Goal: Communication & Community: Answer question/provide support

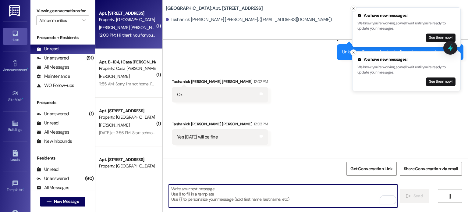
scroll to position [4237, 0]
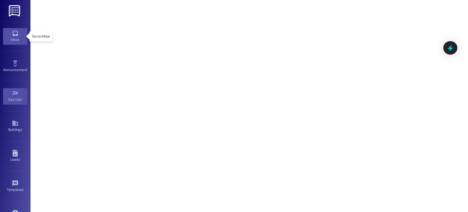
click at [16, 34] on icon at bounding box center [14, 33] width 5 height 5
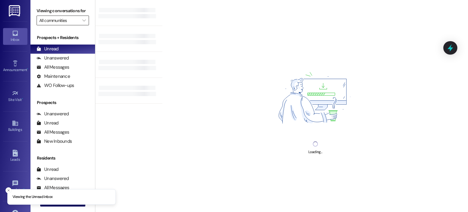
click at [60, 20] on input "All communities" at bounding box center [59, 21] width 40 height 10
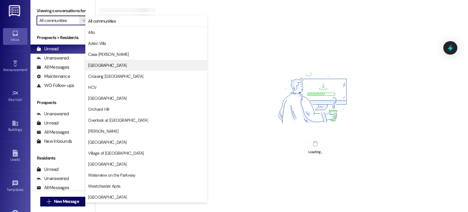
click at [98, 66] on span "[GEOGRAPHIC_DATA]" at bounding box center [107, 65] width 39 height 6
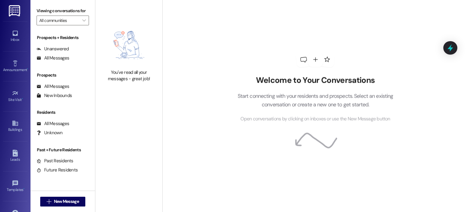
type input "[GEOGRAPHIC_DATA]"
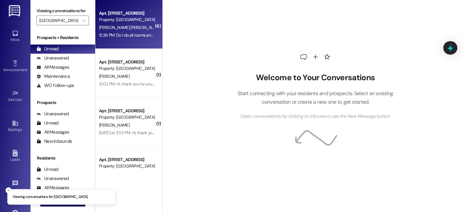
click at [119, 28] on div "[PERSON_NAME] [PERSON_NAME]" at bounding box center [127, 28] width 58 height 8
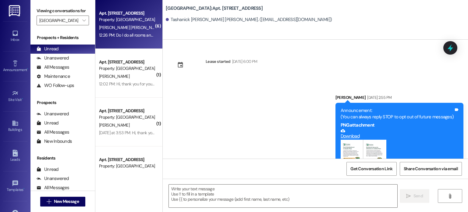
scroll to position [4318, 0]
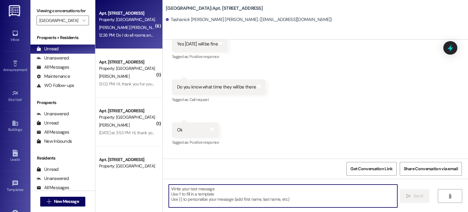
click at [212, 191] on textarea at bounding box center [283, 195] width 228 height 23
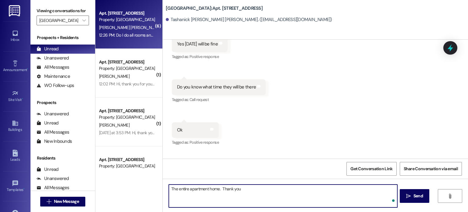
type textarea "The entire apartment home. Thank you!"
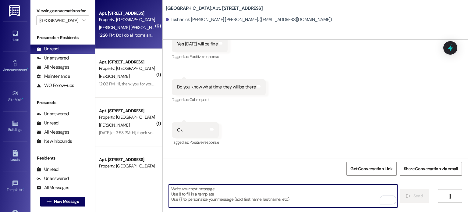
scroll to position [4318, 0]
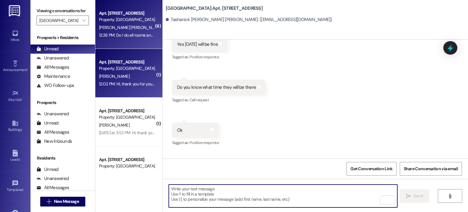
click at [115, 66] on div "Property: [GEOGRAPHIC_DATA]" at bounding box center [127, 68] width 56 height 6
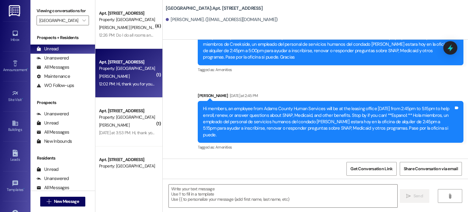
scroll to position [14919, 0]
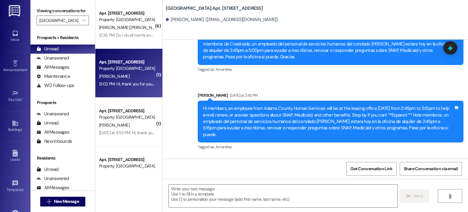
drag, startPoint x: 220, startPoint y: 95, endPoint x: 163, endPoint y: 94, distance: 57.2
click at [167, 165] on div "Received via SMS Katelyn Groves 12:02 PM Kgroves1322@gmail.com ( For online ren…" at bounding box center [235, 186] width 137 height 42
copy link "Kgroves1322@gmail.com"
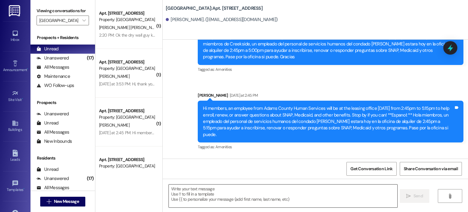
click at [214, 192] on textarea at bounding box center [283, 195] width 228 height 23
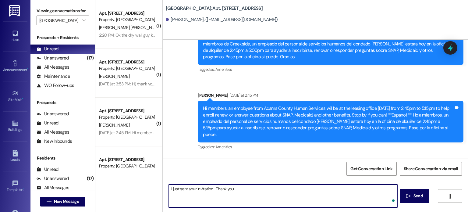
type textarea "I just sent your invitation. Thank you!"
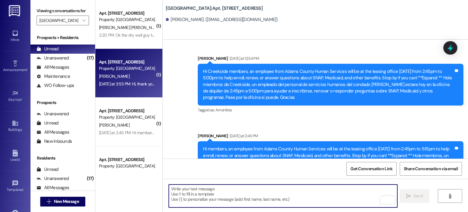
scroll to position [14876, 0]
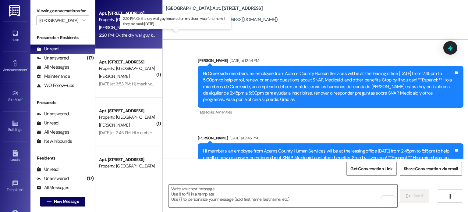
click at [121, 34] on div "2:20 PM: Ok the dry wall guy knocked on my door I wasn't home will they be back…" at bounding box center [177, 34] width 156 height 5
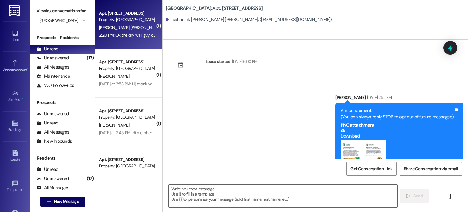
scroll to position [4403, 0]
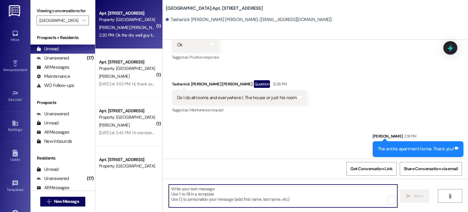
click at [234, 190] on textarea "To enrich screen reader interactions, please activate Accessibility in Grammarl…" at bounding box center [283, 195] width 228 height 23
click at [190, 192] on textarea "To enrich screen reader interactions, please activate Accessibility in Grammarl…" at bounding box center [283, 195] width 228 height 23
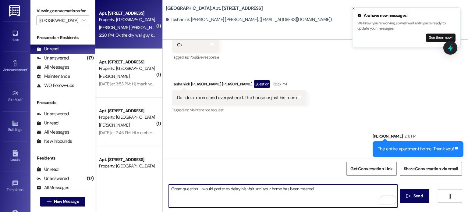
type textarea "Great question. I would prefer to delay his visit until your home has been trea…"
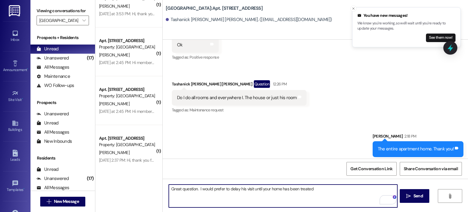
scroll to position [75, 0]
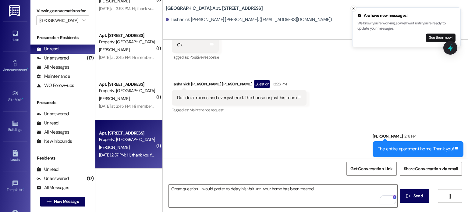
click at [137, 142] on div "Property: [GEOGRAPHIC_DATA]" at bounding box center [127, 139] width 56 height 6
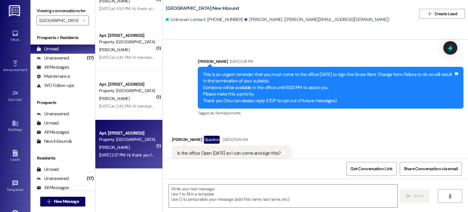
scroll to position [1682, 0]
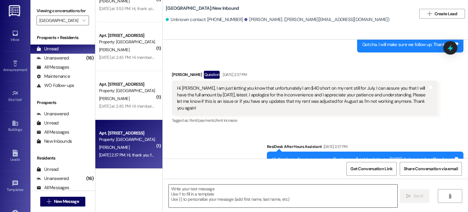
click at [200, 188] on textarea at bounding box center [283, 195] width 228 height 23
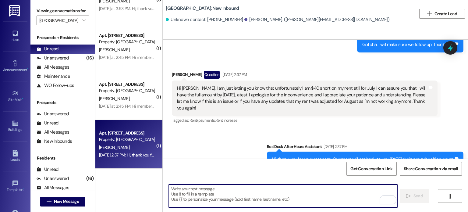
click at [192, 189] on textarea "To enrich screen reader interactions, please activate Accessibility in Grammarl…" at bounding box center [283, 195] width 228 height 23
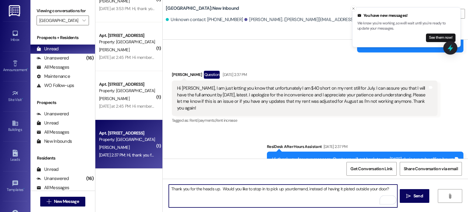
click at [342, 187] on textarea "Thank you for the heads up. Would you like to stop in to pick up yourdemand, in…" at bounding box center [283, 195] width 228 height 23
click at [289, 188] on textarea "Thank you for the heads up. Would you like to stop in to pick up yourdemand, in…" at bounding box center [283, 195] width 228 height 23
click at [188, 193] on textarea "Thank you for the heads up. Would you like to stop in to pick up your rent dema…" at bounding box center [283, 195] width 228 height 23
drag, startPoint x: 250, startPoint y: 193, endPoint x: 247, endPoint y: 193, distance: 3.3
click at [247, 193] on textarea "Thank you for the heads up. Would you like to stop in to pick up your rent dema…" at bounding box center [283, 195] width 228 height 23
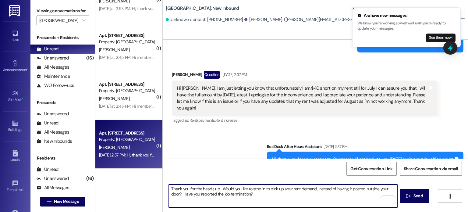
click at [252, 193] on textarea "Thank you for the heads up. Would you like to stop in to pick up your rent dema…" at bounding box center [283, 195] width 228 height 23
type textarea "Thank you for the heads up. Would you like to stop in to pick up your rent dema…"
click at [407, 195] on icon "" at bounding box center [408, 195] width 5 height 5
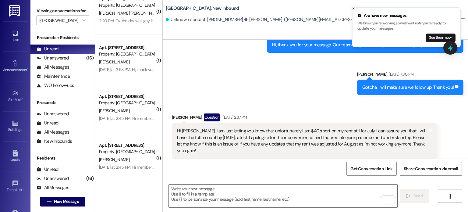
scroll to position [0, 0]
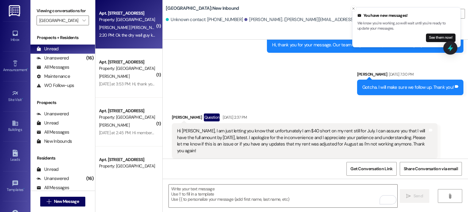
click at [117, 33] on div "2:20 PM: Ok the dry wall guy knocked on my door I wasn't home will they be back…" at bounding box center [177, 34] width 156 height 5
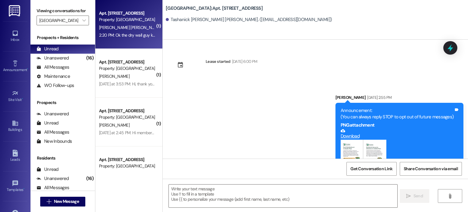
scroll to position [4403, 0]
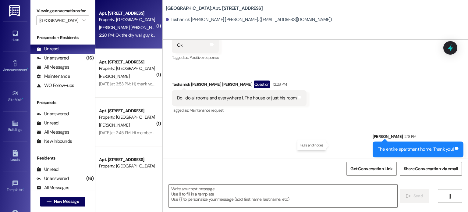
drag, startPoint x: 173, startPoint y: 146, endPoint x: 332, endPoint y: 146, distance: 159.2
click at [332, 184] on div "Ok the dry wall guy knocked on my door I wasn't home will they be back tomorrow…" at bounding box center [254, 192] width 164 height 16
copy div "Ok the dry wall guy knocked on my door I wasn't home will they be back tomorrow…"
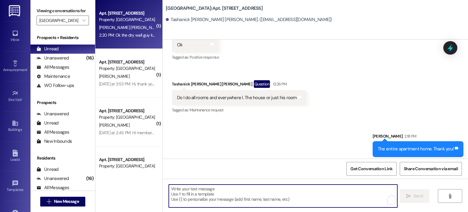
click at [174, 190] on textarea "To enrich screen reader interactions, please activate Accessibility in Grammarl…" at bounding box center [283, 195] width 228 height 23
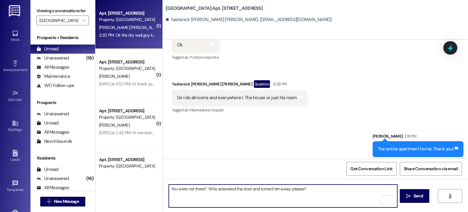
click at [303, 188] on textarea "You were not there? Who answered the door and turned him away, please?" at bounding box center [283, 195] width 228 height 23
paste textarea "he knocked on door she opened and said please wait and then came back to door a…"
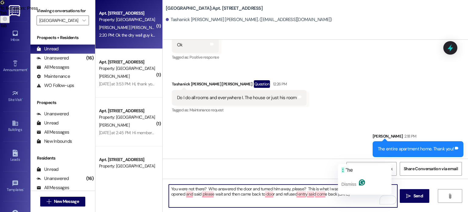
click at [342, 189] on textarea "You were not there? Who answered the door and turned him away, please? This is …" at bounding box center [283, 195] width 228 height 23
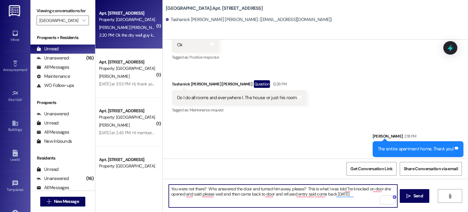
click at [340, 188] on textarea "You were not there? Who answered the door and turned him away, please? This is …" at bounding box center [283, 195] width 228 height 23
click at [350, 195] on textarea "You were not there? Who answered the door and turned him away, please? This is …" at bounding box center [283, 195] width 228 height 23
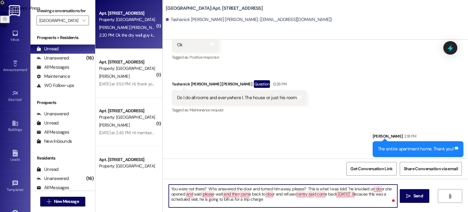
click at [259, 200] on textarea "You were not there? Who answered the door and turned him away, please? This is …" at bounding box center [283, 195] width 228 height 23
click at [354, 194] on textarea "You were not there? Who answered the door and turned him away, please? This is …" at bounding box center [283, 195] width 228 height 23
click at [259, 199] on textarea "You were not there? Who answered the door and turned him away, please? This is …" at bounding box center [283, 195] width 228 height 23
drag, startPoint x: 352, startPoint y: 195, endPoint x: 357, endPoint y: 201, distance: 8.3
click at [357, 201] on textarea "You were not there? Who answered the door and turned him away, please? This is …" at bounding box center [283, 195] width 228 height 23
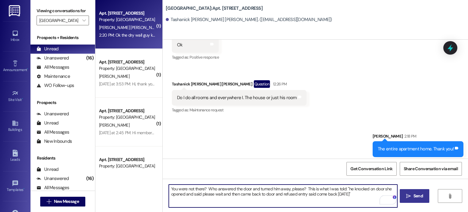
type textarea "You were not there? Who answered the door and turned him away, please? This is …"
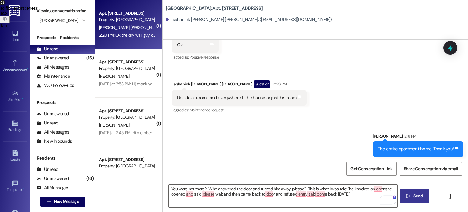
click at [421, 197] on span "Send" at bounding box center [417, 195] width 9 height 6
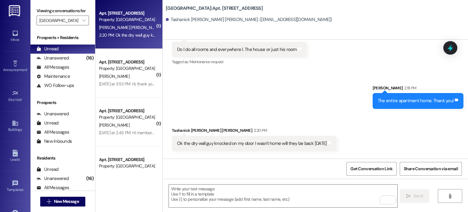
scroll to position [4452, 0]
click at [186, 189] on textarea "To enrich screen reader interactions, please activate Accessibility in Grammarl…" at bounding box center [283, 195] width 228 height 23
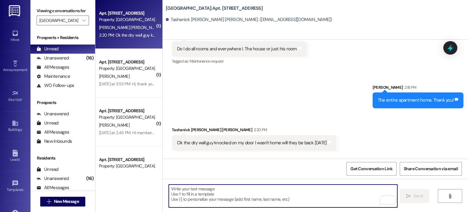
paste textarea "Because this was a scheduled visit, he is going to bill us for a trip charge."
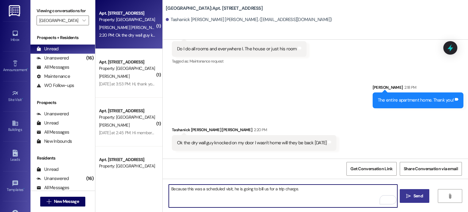
type textarea "Because this was a scheduled visit, he is going to bill us for a trip charge."
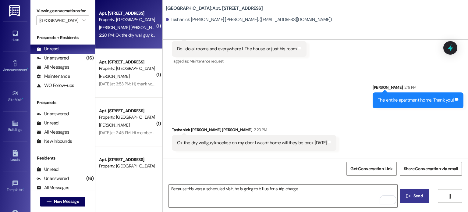
click at [413, 195] on span "Send" at bounding box center [417, 195] width 9 height 6
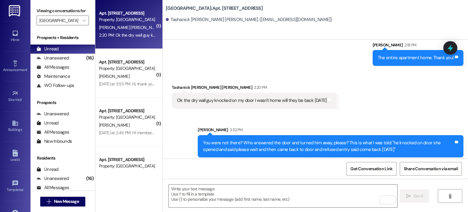
scroll to position [4494, 0]
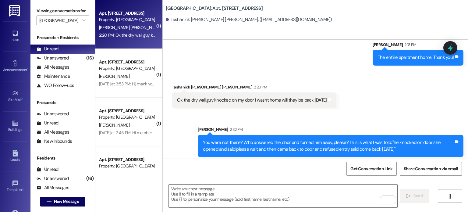
click at [193, 121] on div "Sent via SMS Lauren Grimsley 2:32 PM You were not there? Who answered the door …" at bounding box center [330, 141] width 275 height 40
drag, startPoint x: 194, startPoint y: 82, endPoint x: 389, endPoint y: 104, distance: 196.3
click at [389, 121] on div "Sent via SMS Lauren Grimsley 2:32 PM You were not there? Who answered the door …" at bounding box center [330, 141] width 275 height 40
copy div "Lauren Grimsley 2:32 PM You were not there? Who answered the door and turned hi…"
drag, startPoint x: 310, startPoint y: 131, endPoint x: 456, endPoint y: 142, distance: 147.2
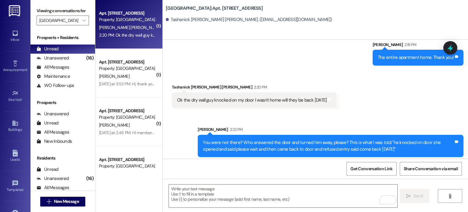
click at [456, 171] on div "Sent via SMS Lauren Grimsley 2:32 PM Because this was a scheduled visit, he is …" at bounding box center [385, 187] width 163 height 33
copy div "Lauren Grimsley 2:32 PM Because this was a scheduled visit, he is going to bill…"
click at [118, 33] on div "2:20 PM: Ok the dry wall guy knocked on my door I wasn't home will they be back…" at bounding box center [177, 34] width 156 height 5
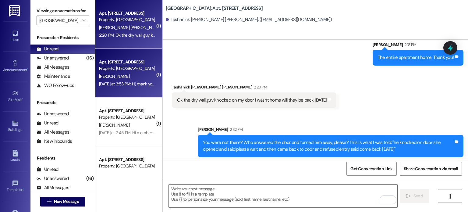
click at [134, 76] on div "[PERSON_NAME]" at bounding box center [127, 76] width 58 height 8
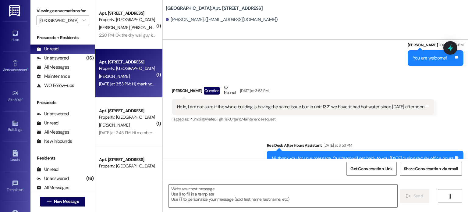
scroll to position [489, 0]
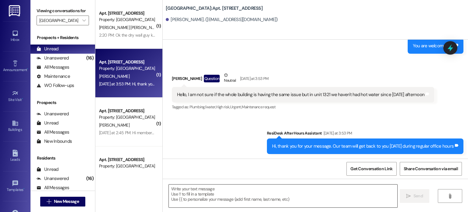
click at [184, 189] on textarea at bounding box center [283, 195] width 228 height 23
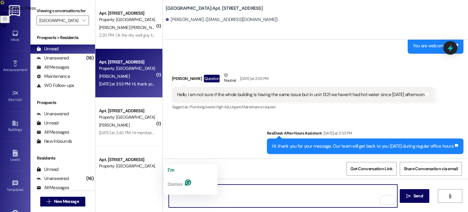
click at [169, 188] on textarea "Iam so sorry about this." at bounding box center [283, 195] width 228 height 23
click at [213, 191] on textarea "I am so sorry about this." at bounding box center [283, 195] width 228 height 23
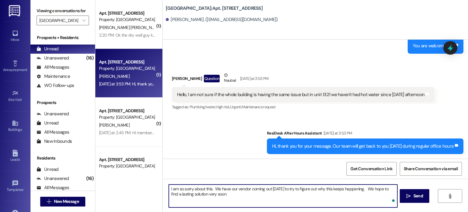
type textarea "I am so sorry about this. We have our vendor coming out today to try to figure …"
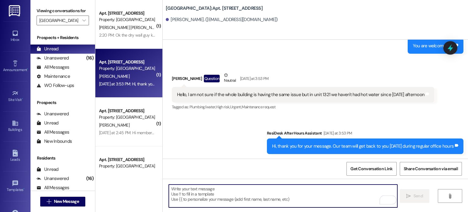
scroll to position [446, 0]
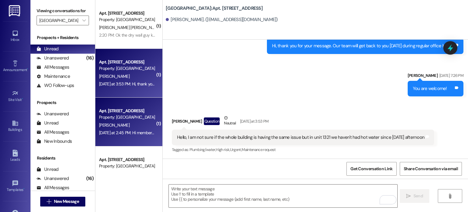
click at [128, 109] on div "Apt. [STREET_ADDRESS]" at bounding box center [127, 110] width 56 height 6
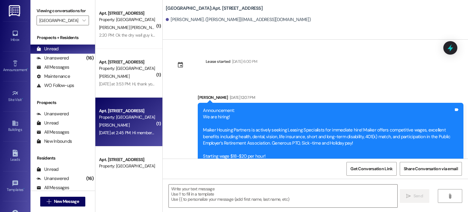
scroll to position [19525, 0]
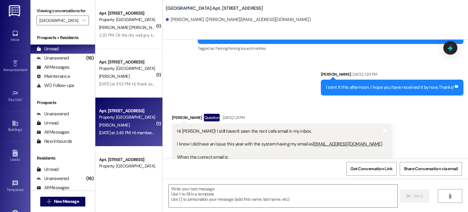
drag, startPoint x: 221, startPoint y: 104, endPoint x: 173, endPoint y: 105, distance: 47.8
click at [177, 128] on div "Hi Lauren! I still haven't seen the rent cafe email in my inbox. I know I did h…" at bounding box center [279, 154] width 205 height 52
copy link "Ike.hosier23@yahoo.com"
click at [183, 190] on textarea at bounding box center [283, 195] width 228 height 23
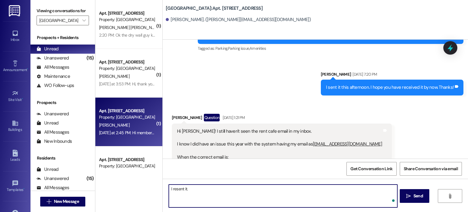
type textarea "I resent it."
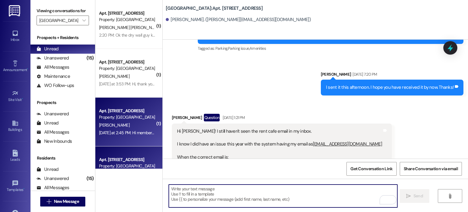
scroll to position [19506, 0]
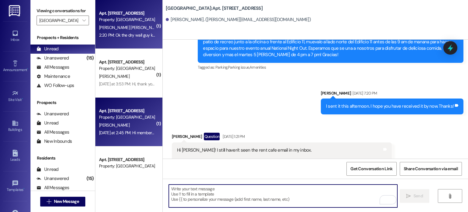
click at [121, 30] on div "[PERSON_NAME] [PERSON_NAME]" at bounding box center [127, 28] width 58 height 8
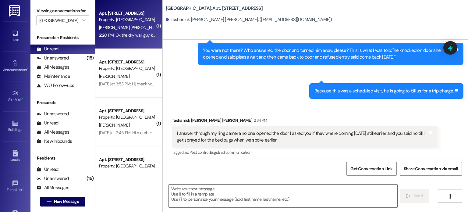
scroll to position [4586, 0]
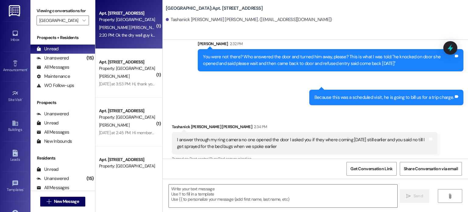
scroll to position [4586, 0]
